Goal: Find specific page/section: Find specific page/section

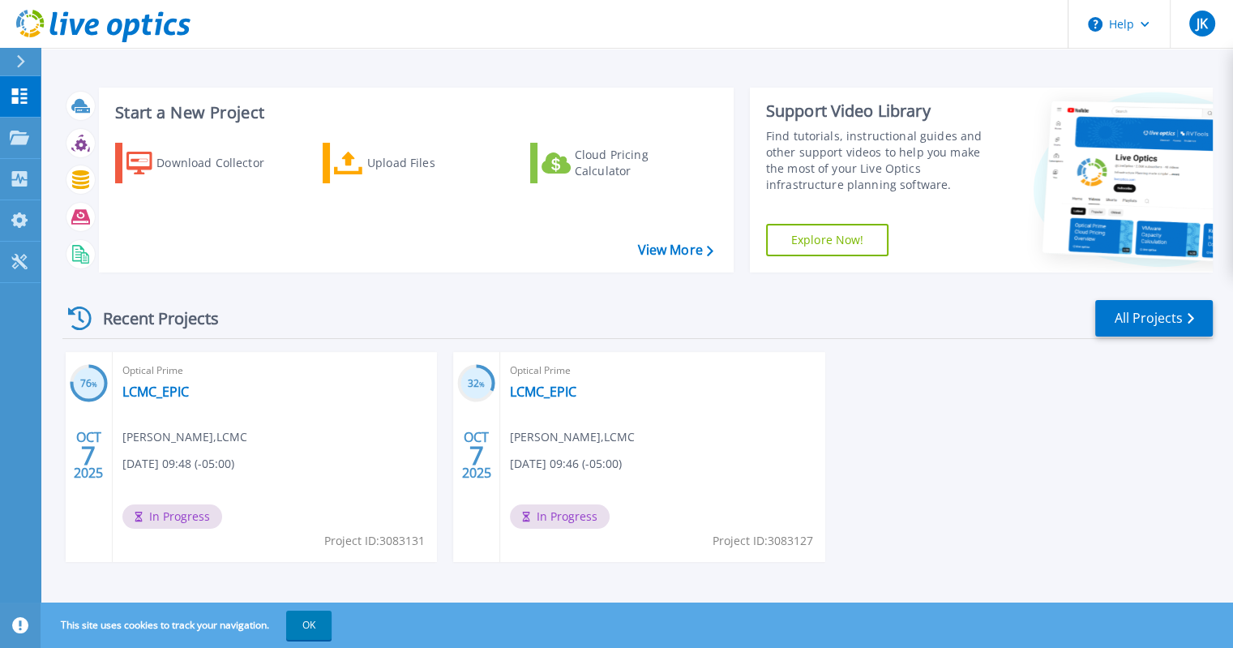
scroll to position [7, 0]
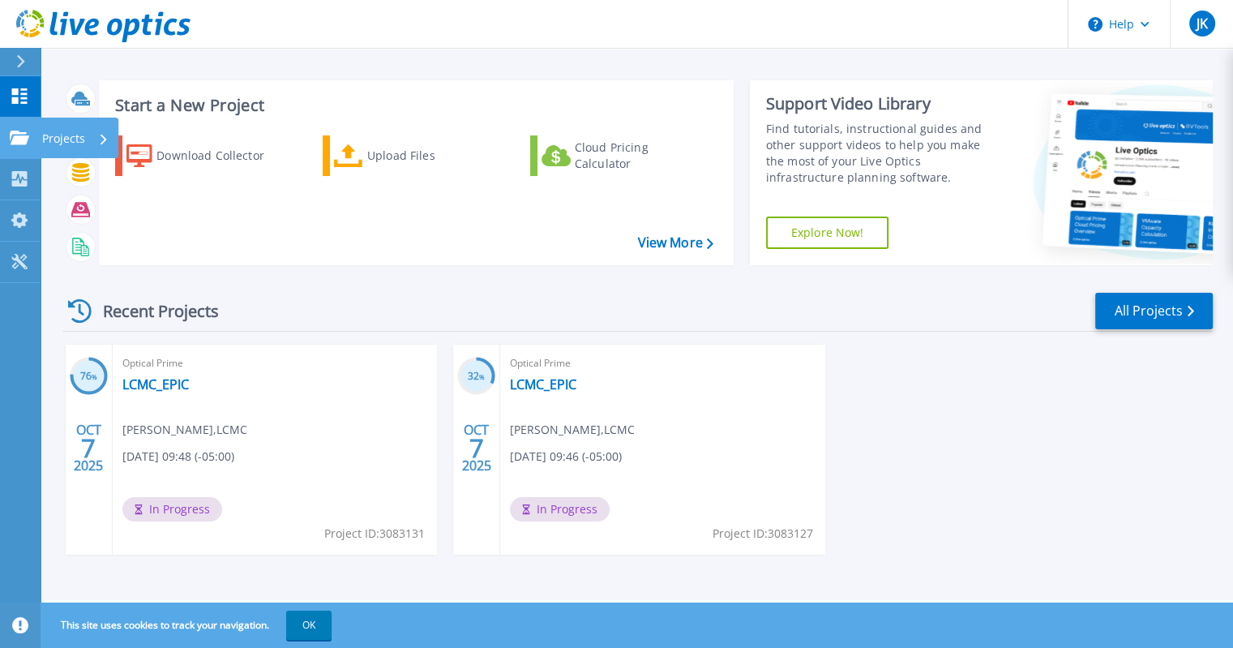
click at [69, 131] on p "Projects" at bounding box center [63, 139] width 43 height 42
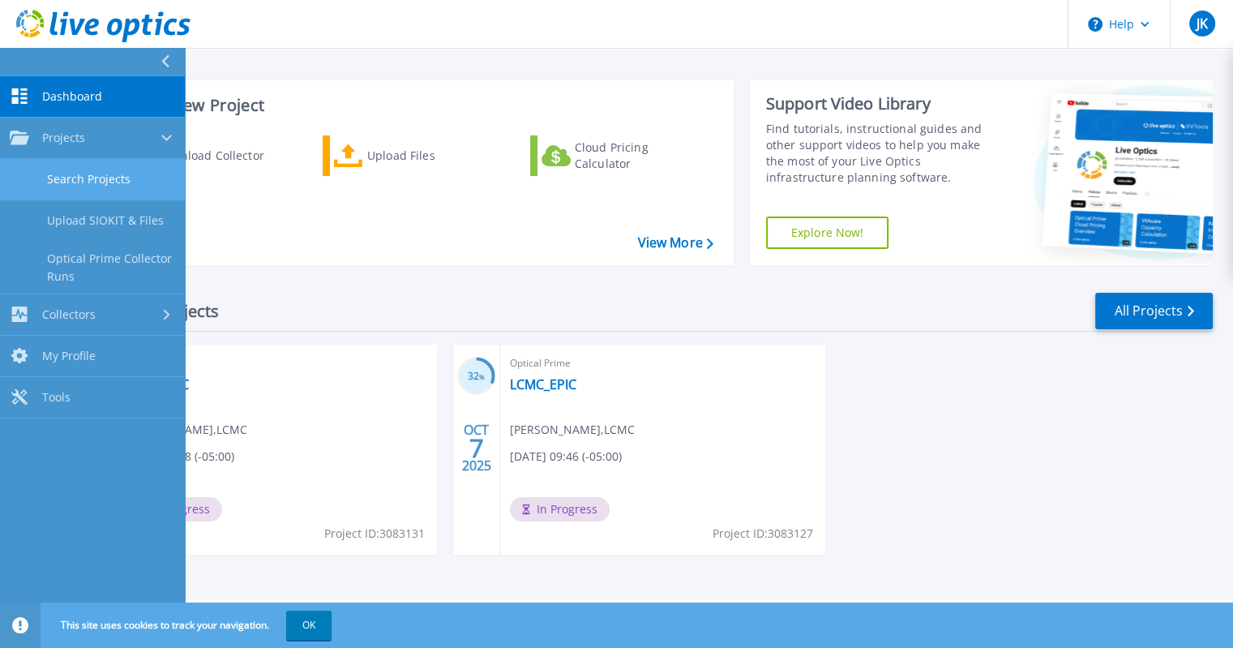
click at [118, 175] on link "Search Projects" at bounding box center [92, 179] width 185 height 41
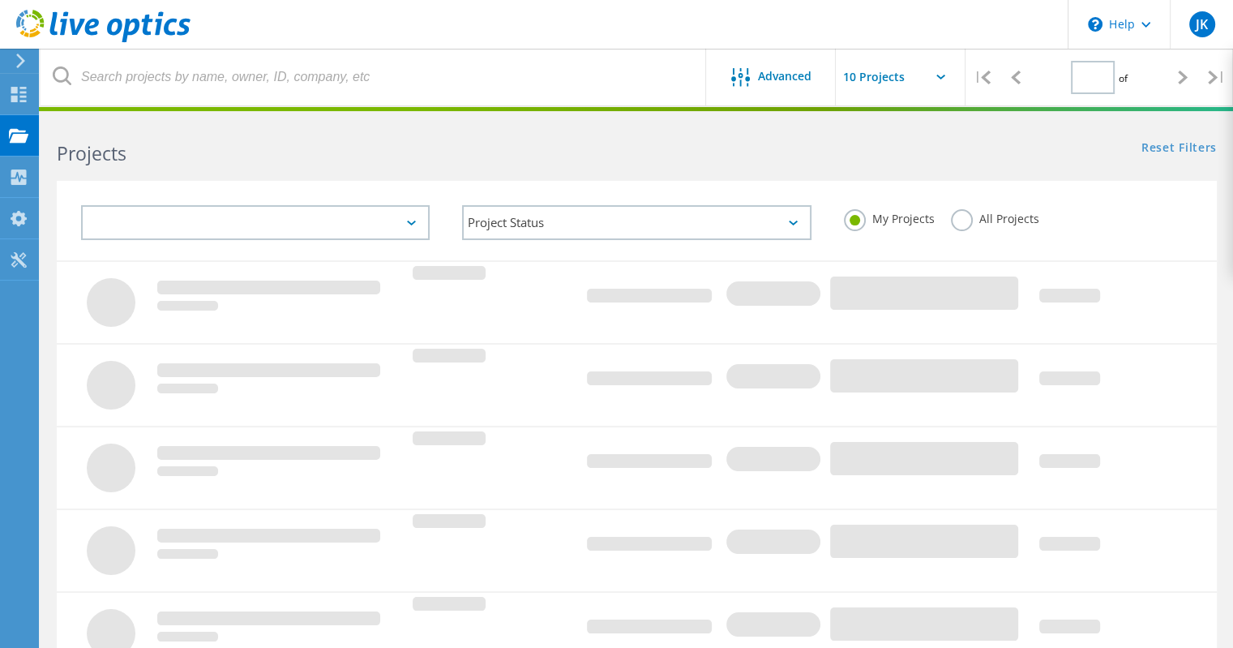
type input "1"
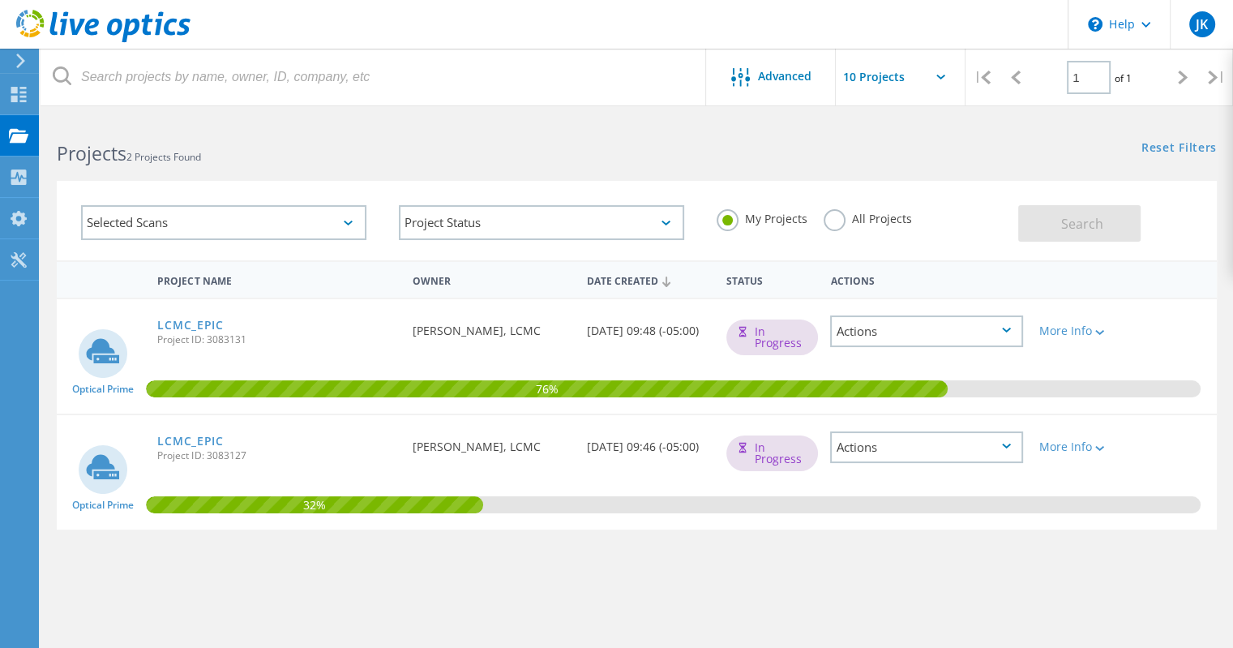
click at [942, 76] on icon at bounding box center [941, 77] width 9 height 5
click at [890, 75] on input "text" at bounding box center [917, 77] width 162 height 57
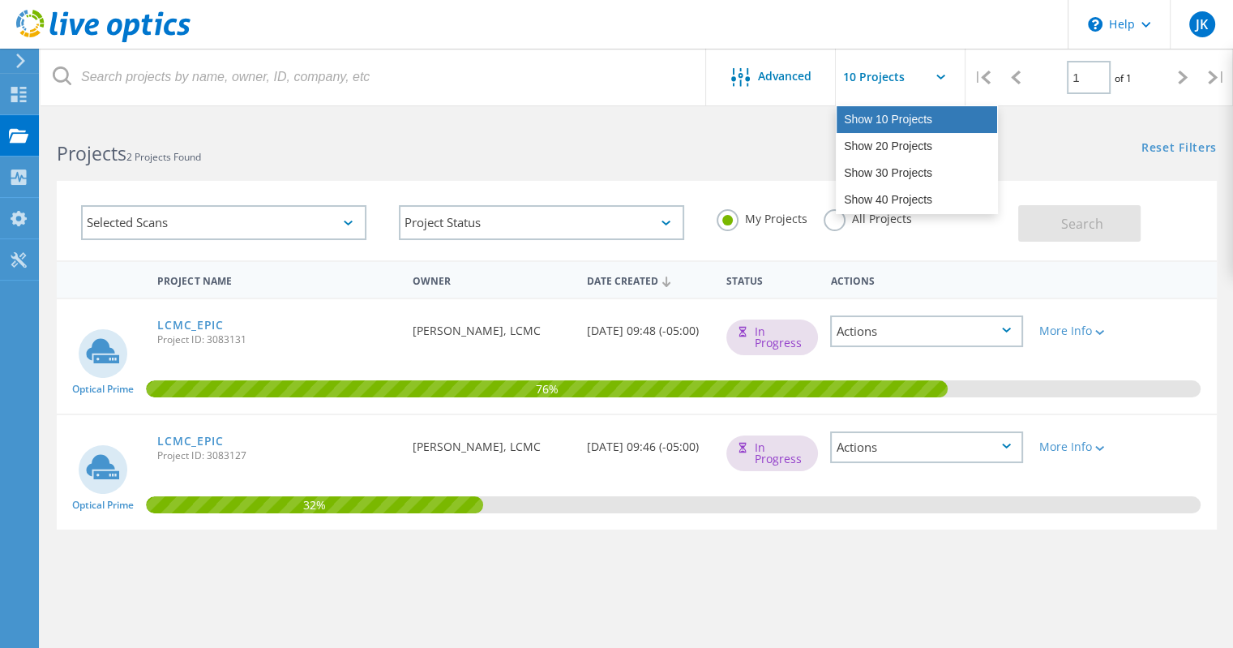
click at [902, 119] on div "Show 10 Projects" at bounding box center [917, 119] width 161 height 27
type input "Show 10 Projects"
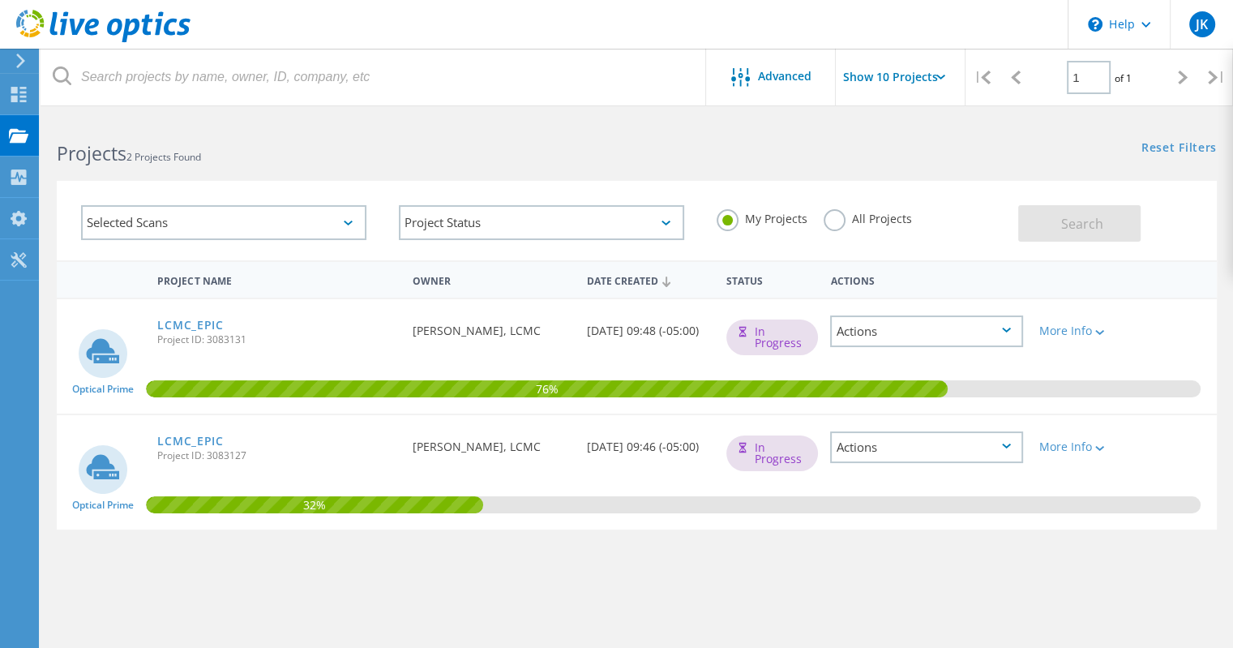
scroll to position [97, 0]
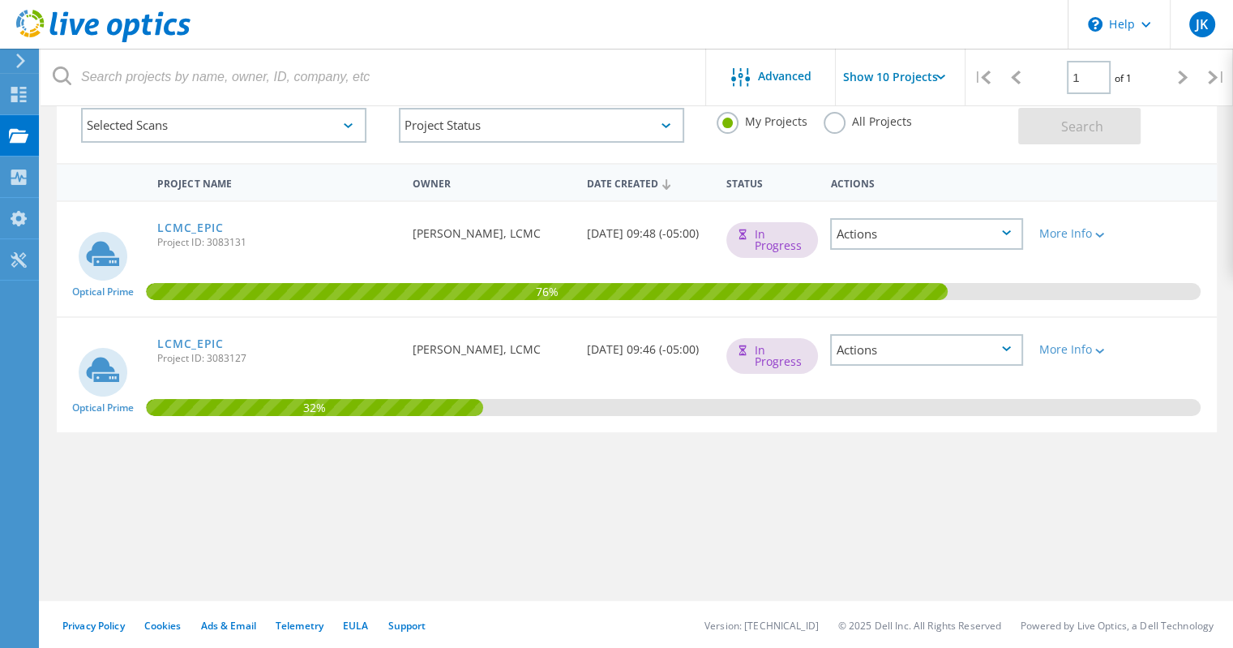
click at [1006, 234] on div "Actions" at bounding box center [926, 234] width 193 height 32
click at [1104, 236] on div at bounding box center [1098, 234] width 12 height 10
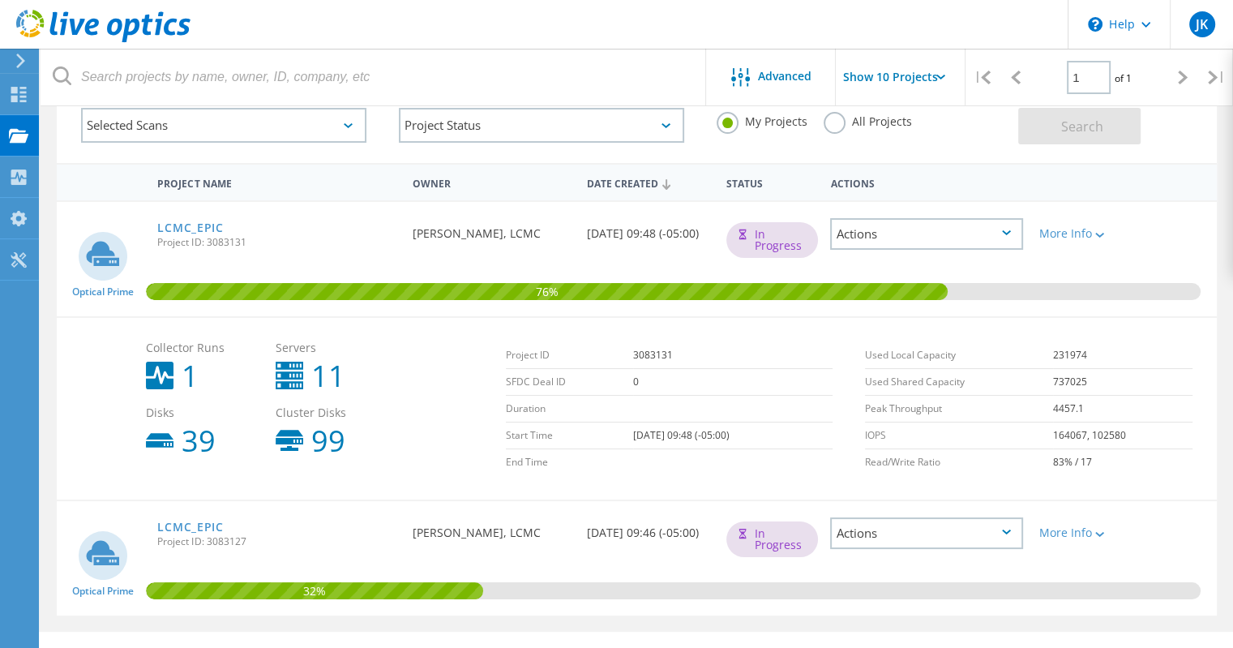
scroll to position [127, 0]
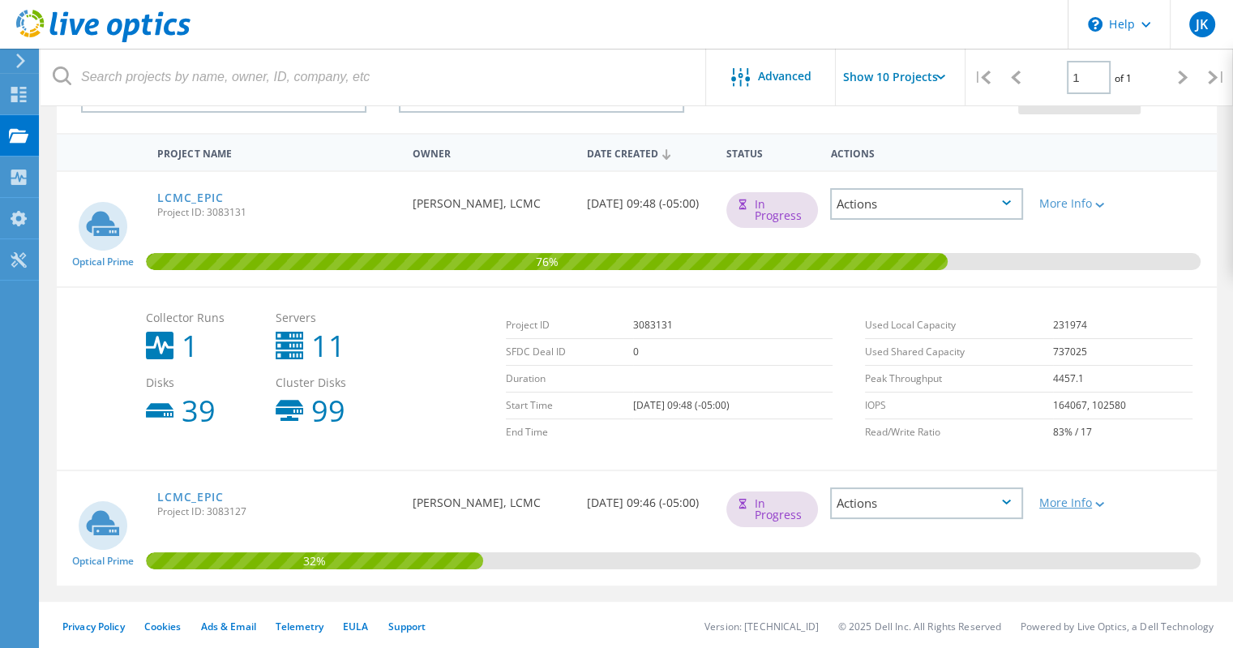
click at [1103, 502] on icon at bounding box center [1100, 504] width 9 height 5
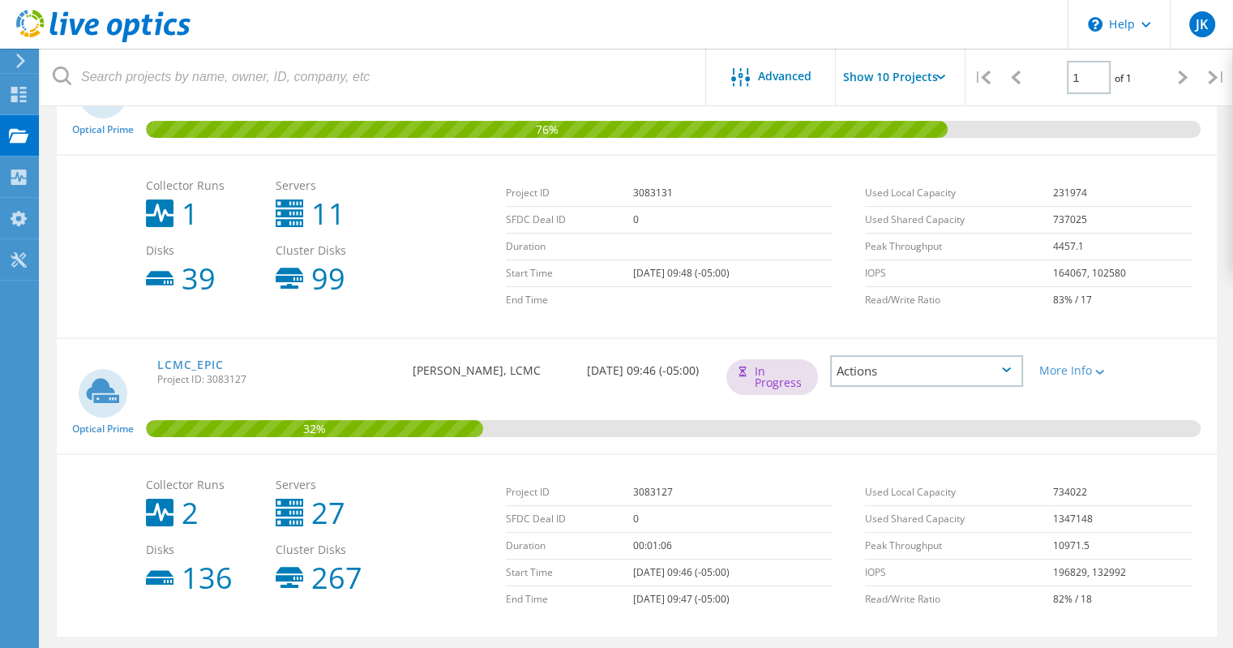
scroll to position [292, 0]
